Goal: Task Accomplishment & Management: Use online tool/utility

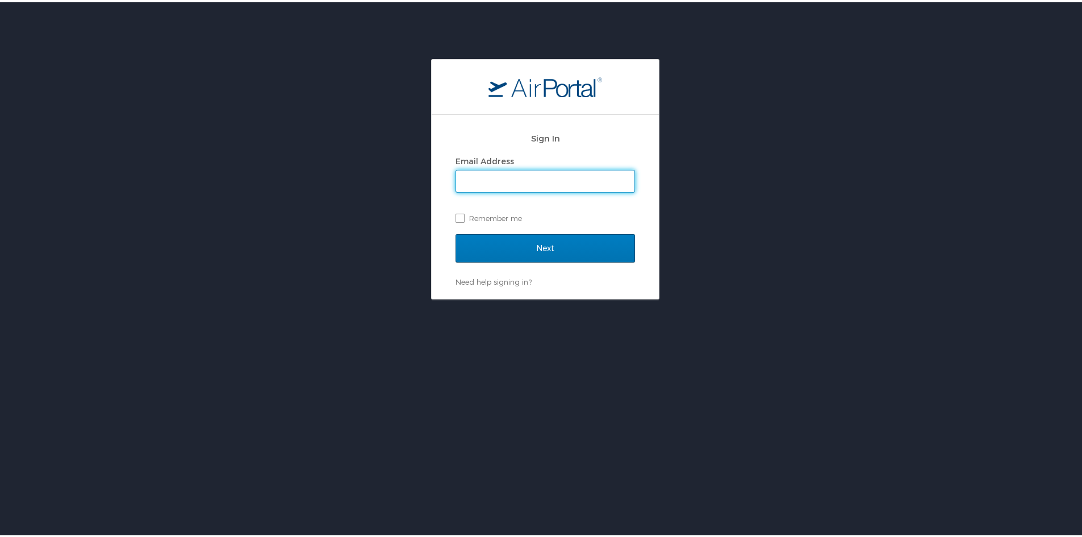
click at [496, 179] on input "Email Address" at bounding box center [545, 179] width 178 height 22
type input "mileya@nsula.edu"
click at [455, 211] on label "Remember me" at bounding box center [544, 215] width 179 height 17
click at [455, 211] on input "Remember me" at bounding box center [458, 214] width 7 height 7
checkbox input "true"
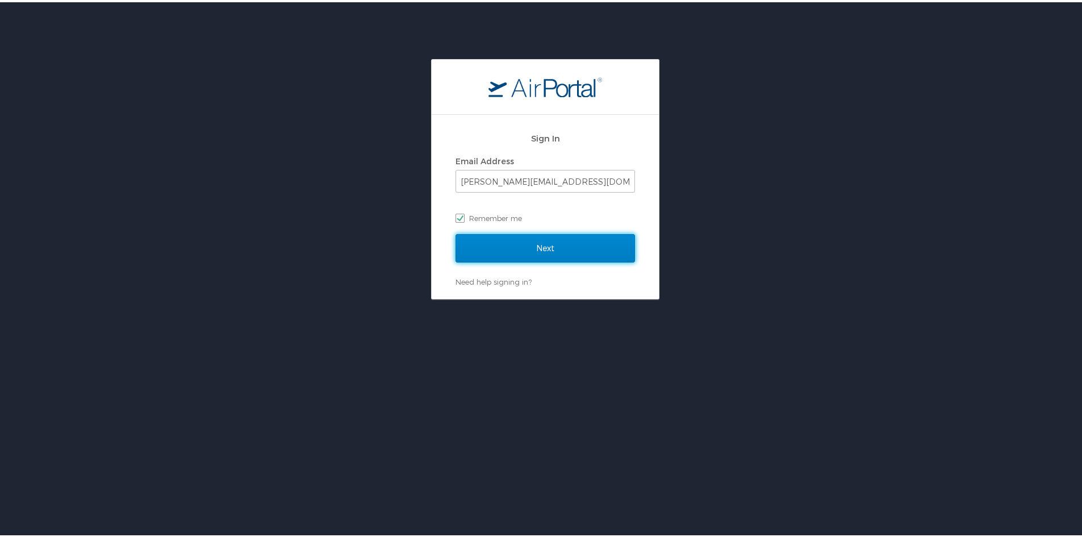
click at [497, 241] on input "Next" at bounding box center [544, 246] width 179 height 28
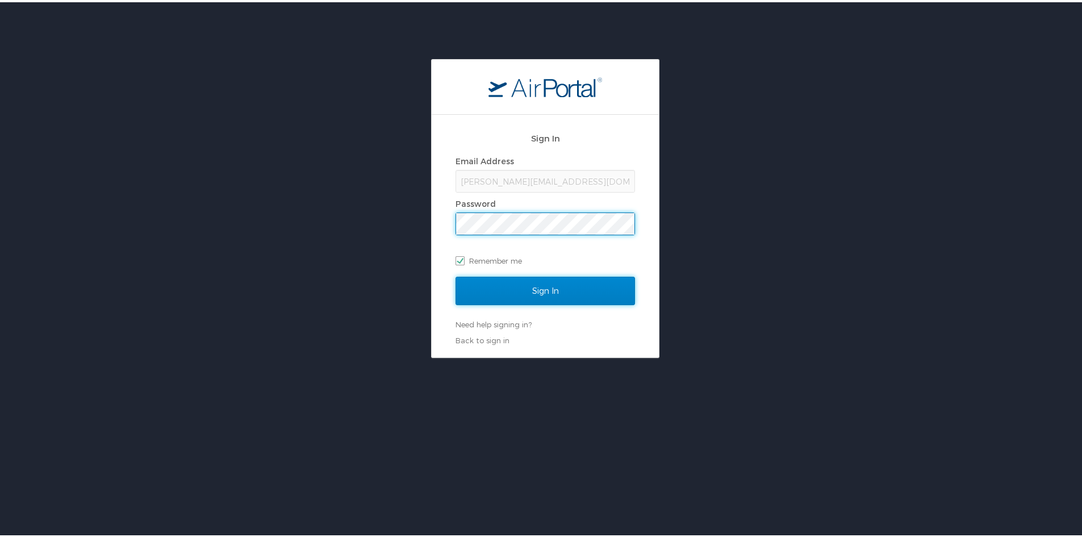
click at [565, 289] on input "Sign In" at bounding box center [544, 288] width 179 height 28
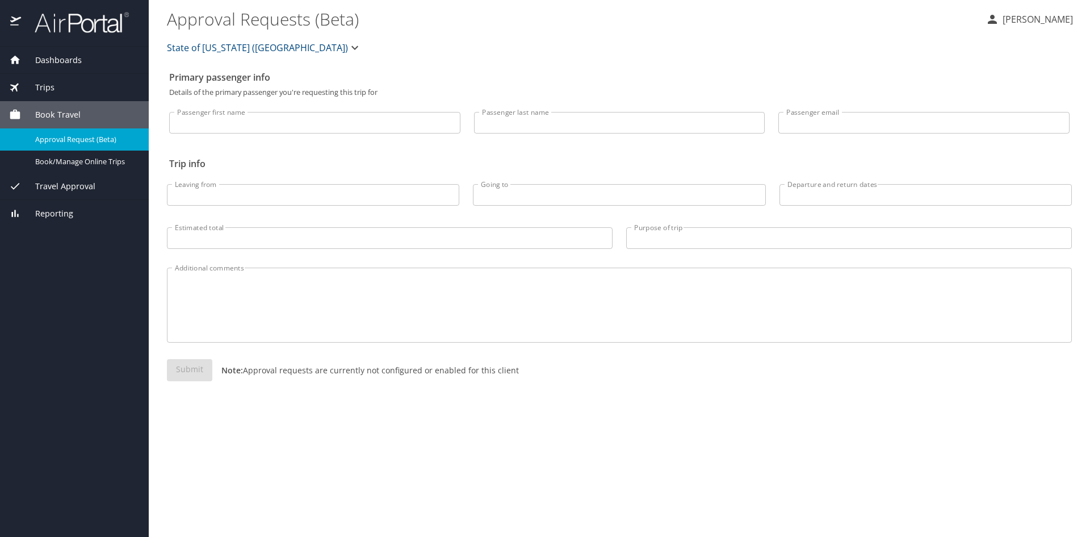
click at [69, 188] on span "Travel Approval" at bounding box center [58, 186] width 74 height 12
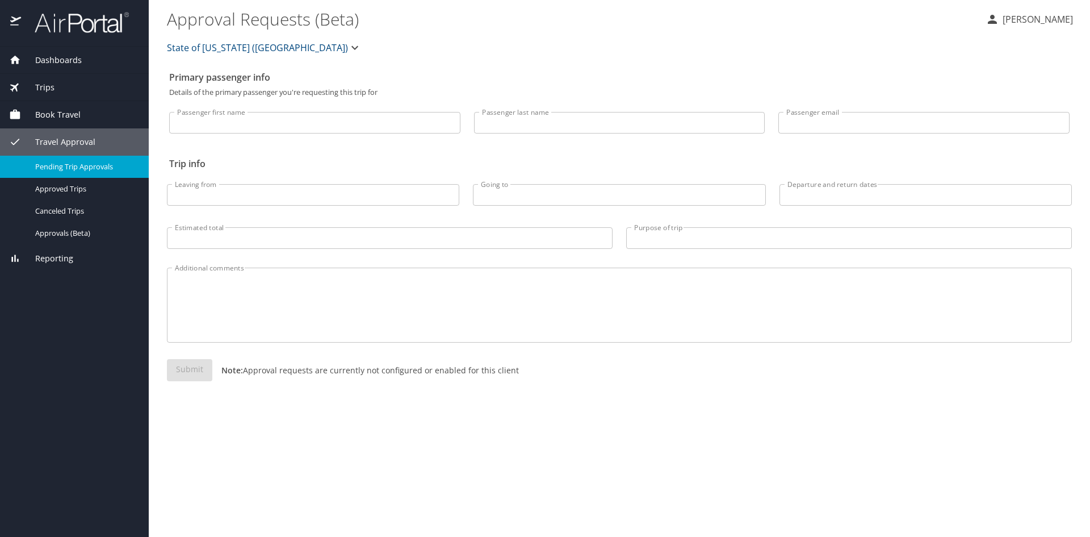
click at [69, 161] on span "Pending Trip Approvals" at bounding box center [85, 166] width 100 height 11
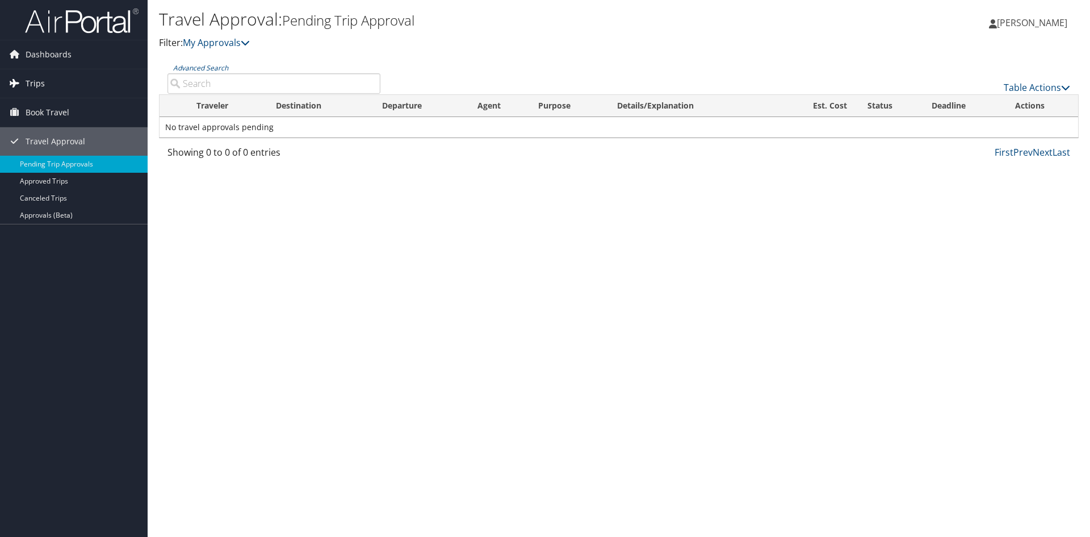
click at [44, 82] on link "Trips" at bounding box center [74, 83] width 148 height 28
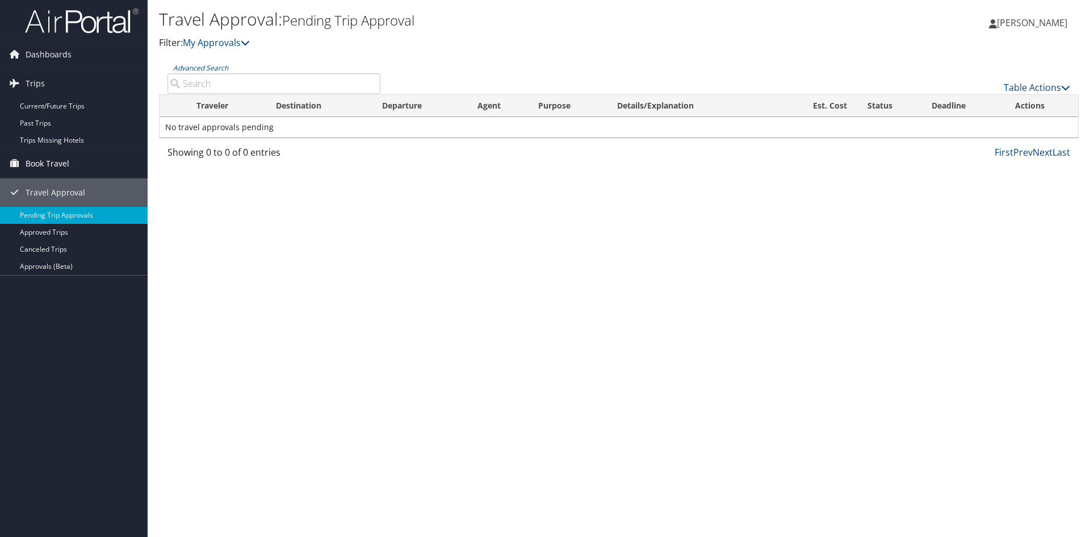
click at [43, 163] on span "Book Travel" at bounding box center [48, 163] width 44 height 28
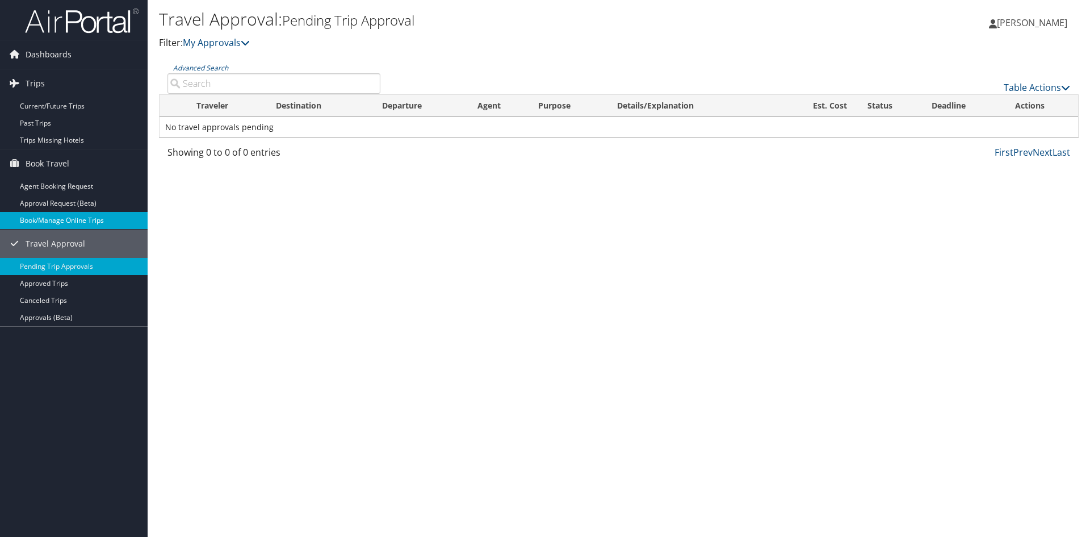
click at [76, 223] on link "Book/Manage Online Trips" at bounding box center [74, 220] width 148 height 17
